Goal: Task Accomplishment & Management: Use online tool/utility

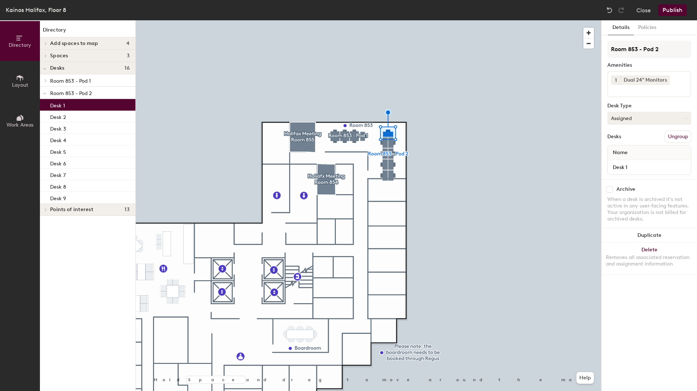
click at [643, 115] on button "Assigned" at bounding box center [649, 118] width 84 height 13
click at [629, 164] on div "Hoteled" at bounding box center [644, 162] width 73 height 11
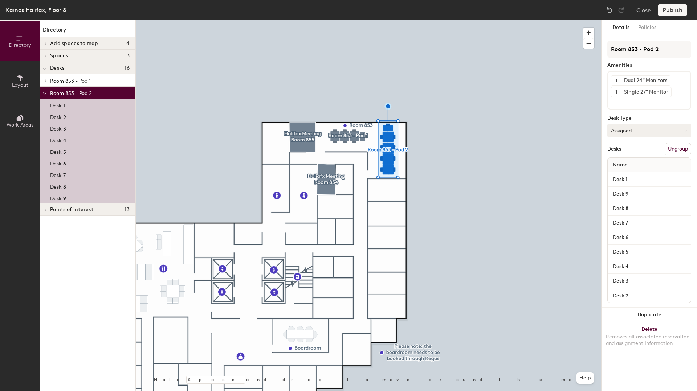
click at [632, 130] on button "Assigned" at bounding box center [649, 130] width 84 height 13
click at [623, 174] on div "Hoteled" at bounding box center [644, 175] width 73 height 11
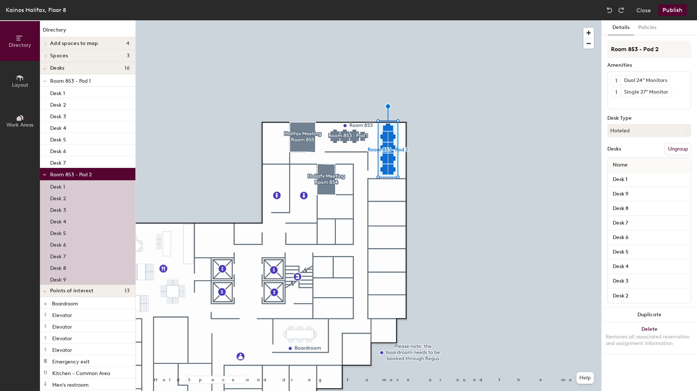
click at [424, 20] on div at bounding box center [368, 20] width 465 height 0
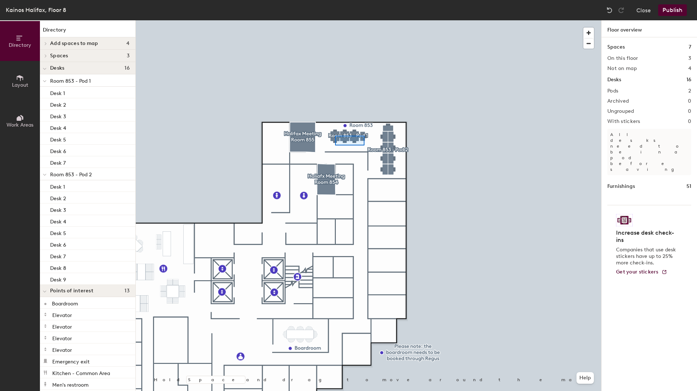
click at [334, 20] on div at bounding box center [368, 20] width 465 height 0
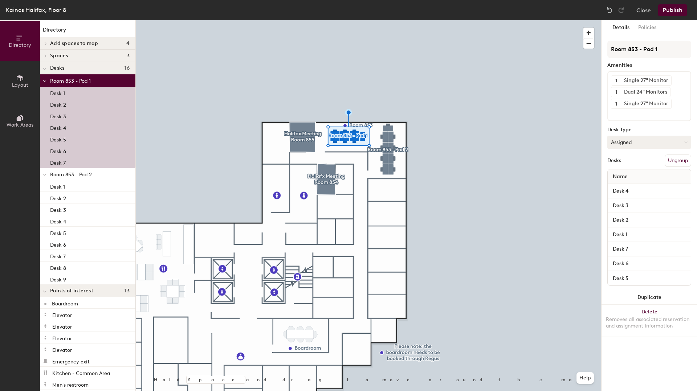
click at [641, 144] on button "Assigned" at bounding box center [649, 142] width 84 height 13
click at [624, 183] on div "Hoteled" at bounding box center [644, 186] width 73 height 11
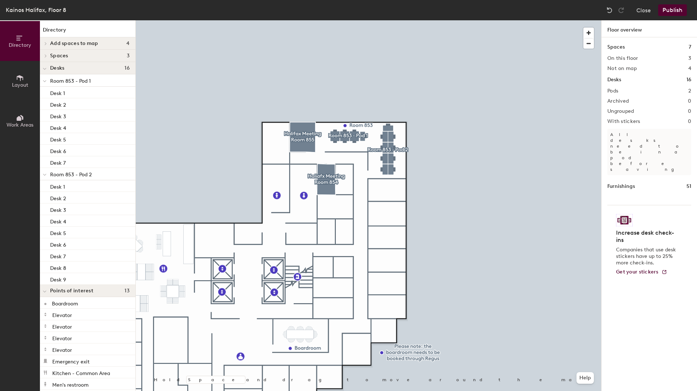
click at [680, 11] on button "Publish" at bounding box center [672, 10] width 29 height 12
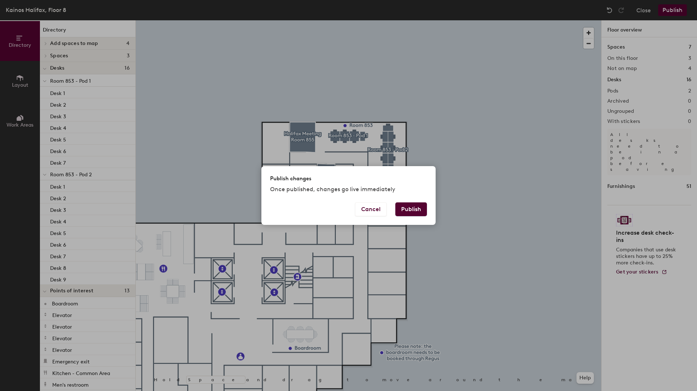
click at [414, 213] on button "Publish" at bounding box center [411, 210] width 32 height 14
